Goal: Check status: Check status

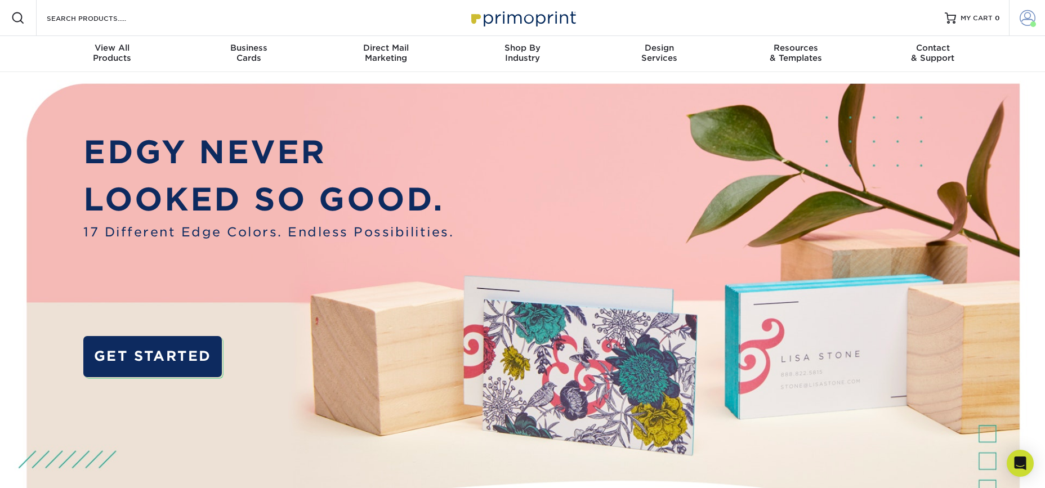
click at [1033, 20] on span at bounding box center [1028, 18] width 16 height 16
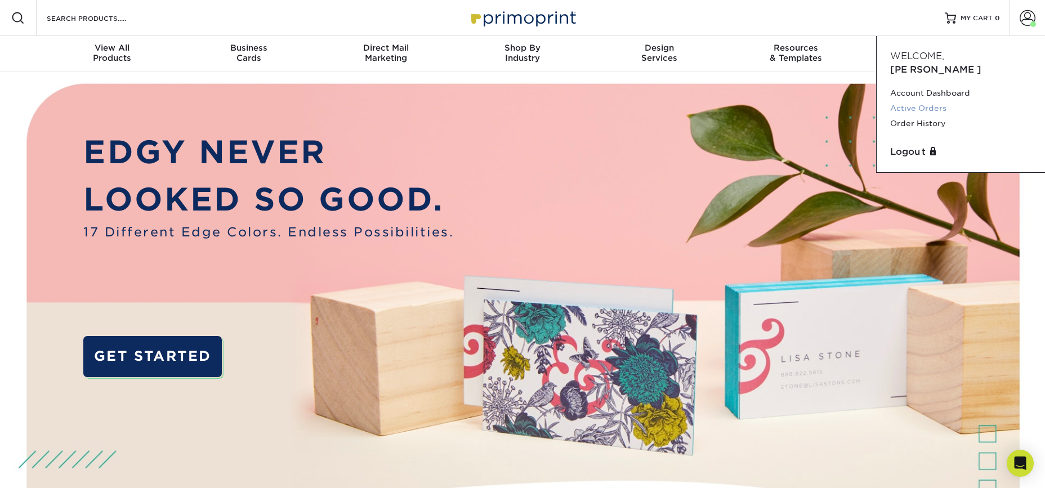
click at [898, 101] on link "Active Orders" at bounding box center [960, 108] width 141 height 15
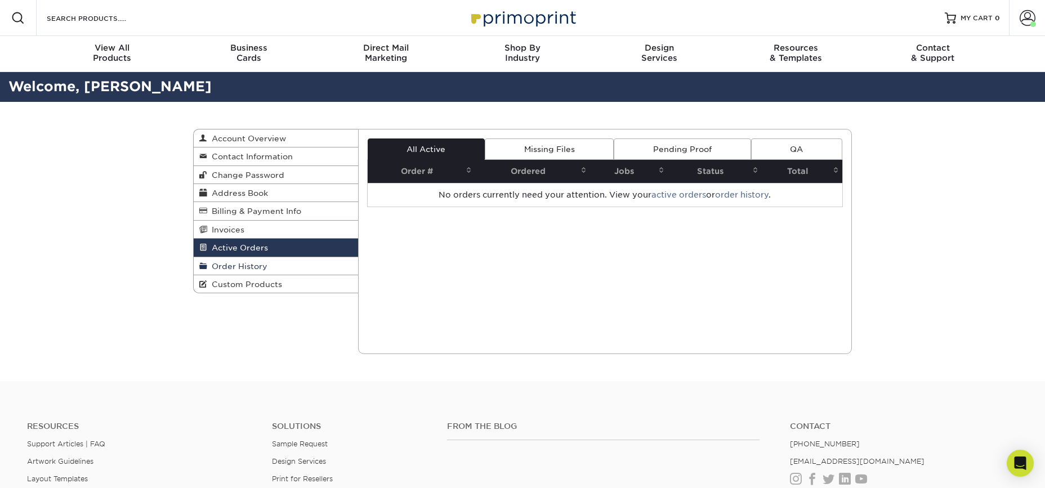
click at [269, 260] on link "Order History" at bounding box center [276, 266] width 164 height 18
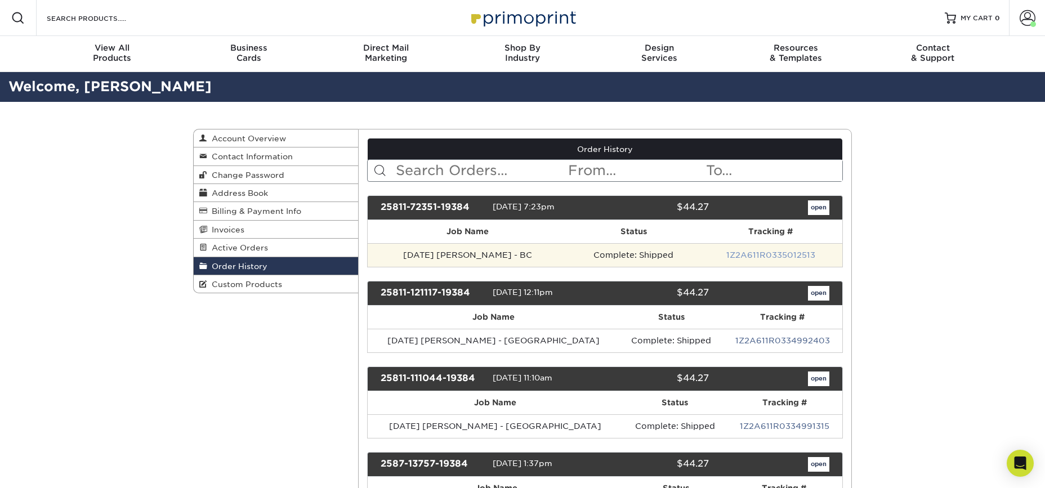
click at [747, 254] on link "1Z2A611R0335012513" at bounding box center [770, 255] width 89 height 9
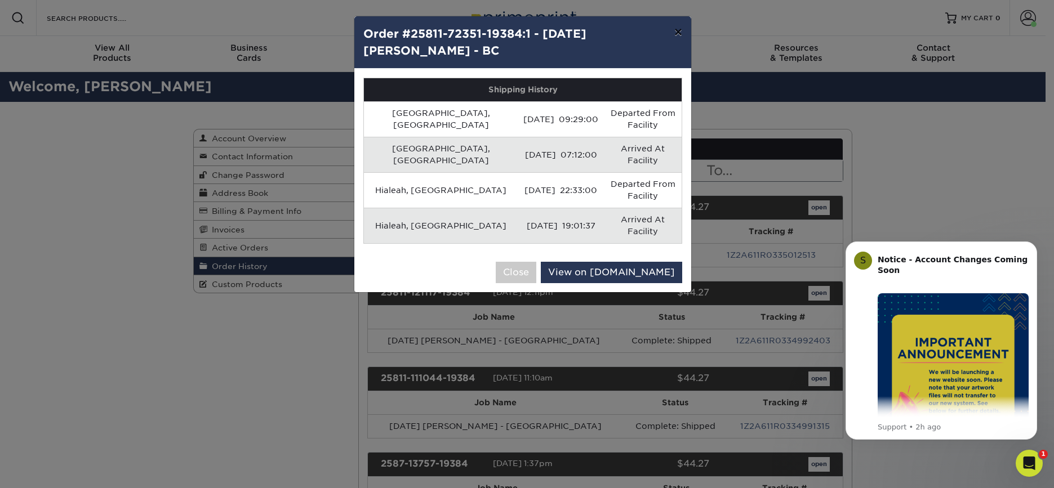
click at [677, 32] on button "×" at bounding box center [678, 32] width 26 height 32
